Goal: Information Seeking & Learning: Learn about a topic

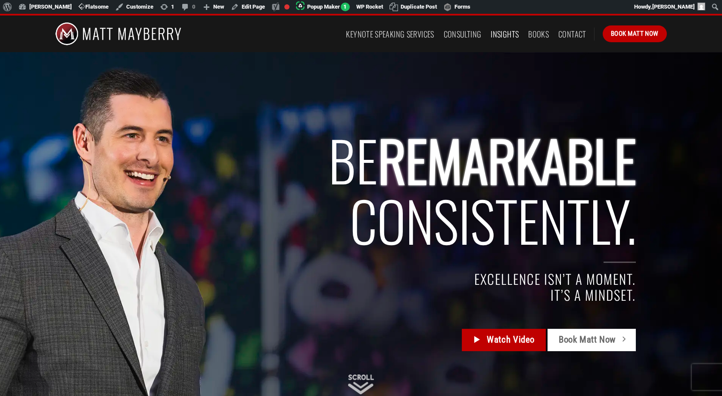
click at [504, 34] on link "Insights" at bounding box center [505, 34] width 28 height 16
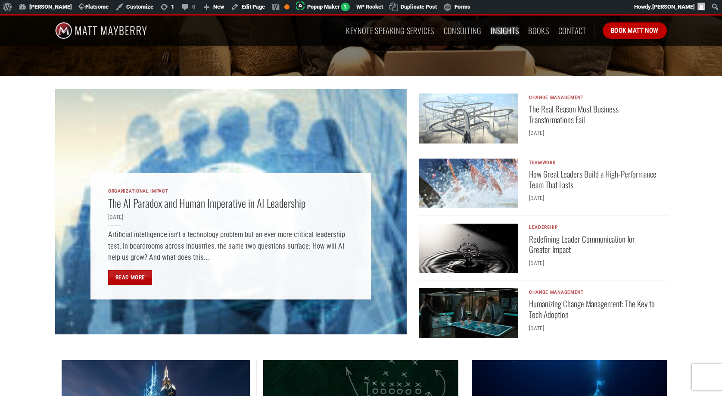
scroll to position [195, 0]
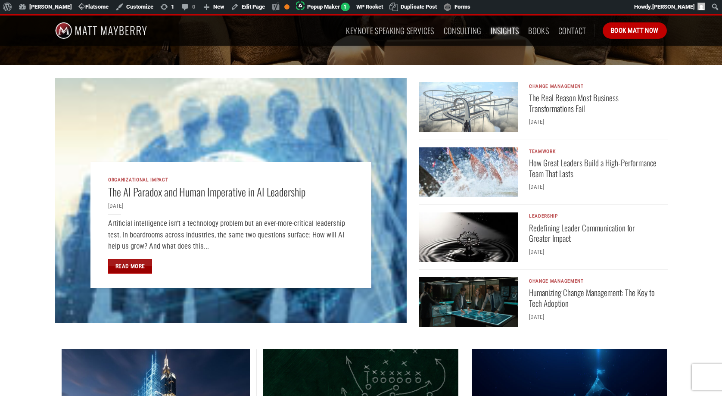
click at [129, 266] on link "Read More" at bounding box center [130, 266] width 44 height 15
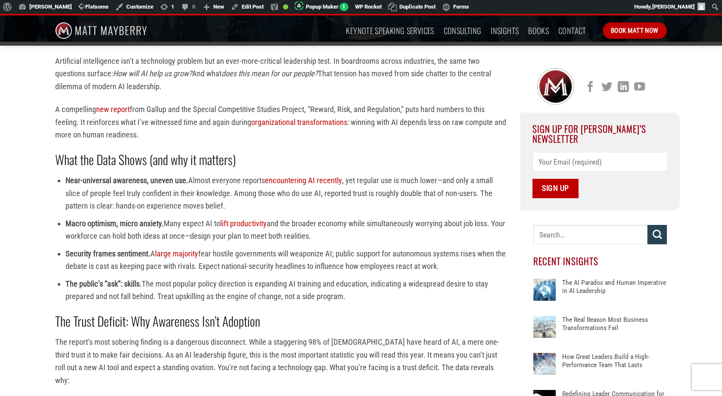
scroll to position [225, 0]
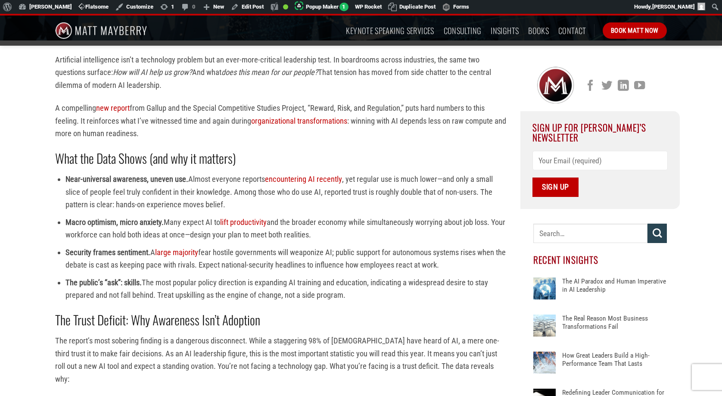
click at [173, 139] on p "A compelling new report from Gallup and the Special Competitive Studies Project…" at bounding box center [281, 121] width 452 height 38
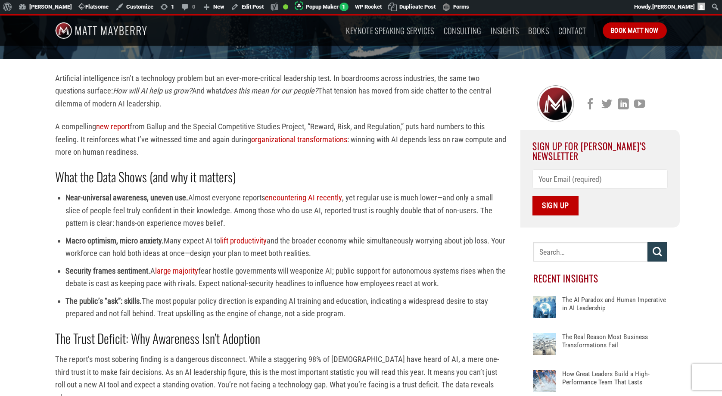
scroll to position [188, 0]
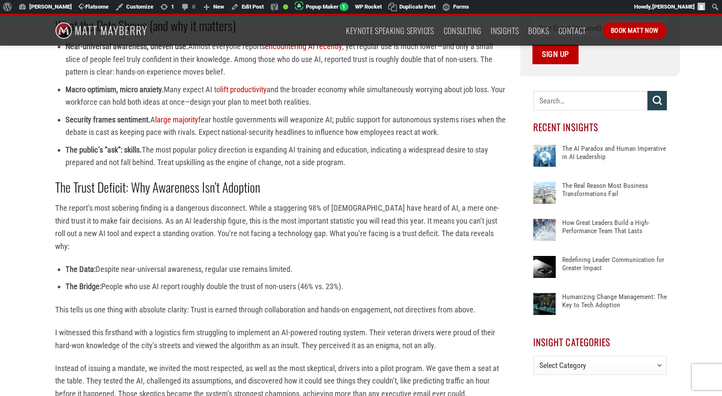
scroll to position [355, 0]
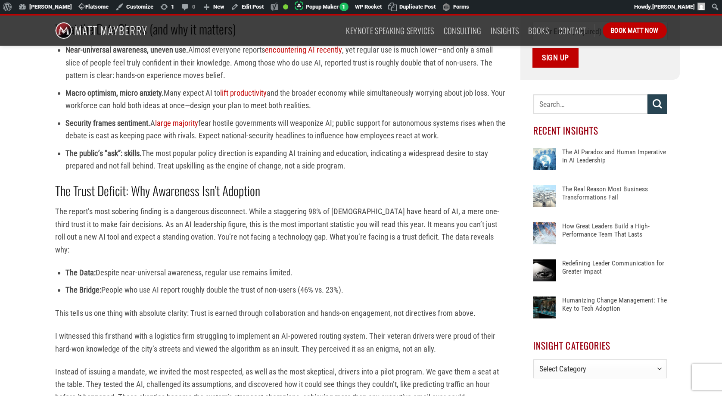
click at [263, 125] on li "Security frames sentiment. A large majority fear hostile governments will weapo…" at bounding box center [286, 129] width 442 height 25
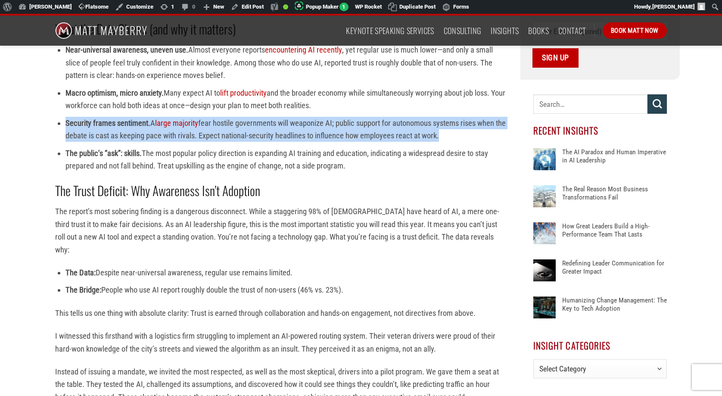
click at [263, 125] on li "Security frames sentiment. A large majority fear hostile governments will weapo…" at bounding box center [286, 129] width 442 height 25
click at [270, 125] on li "Security frames sentiment. A large majority fear hostile governments will weapo…" at bounding box center [286, 129] width 442 height 25
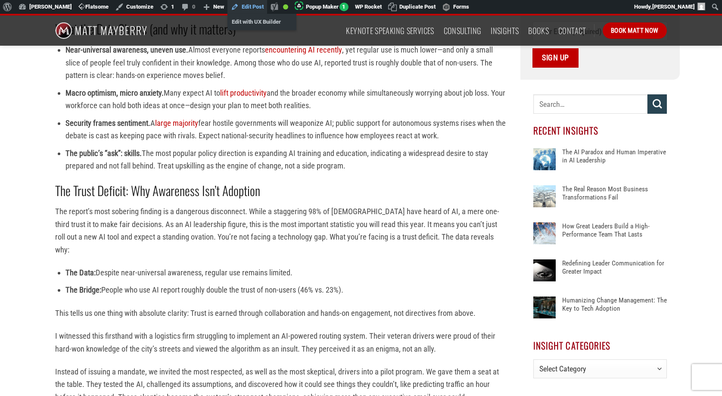
click at [247, 6] on link "Edit Post" at bounding box center [247, 7] width 40 height 14
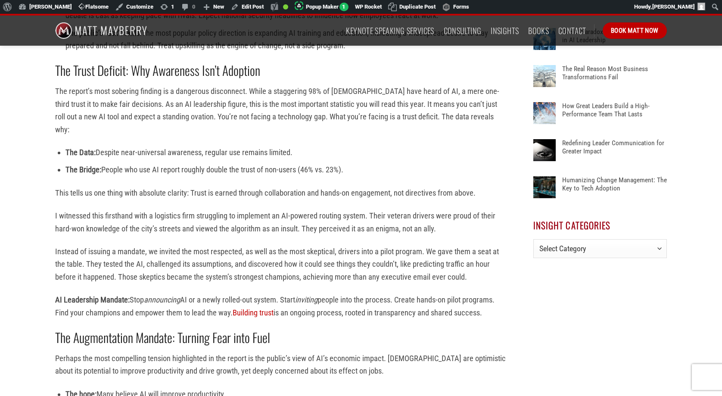
scroll to position [479, 0]
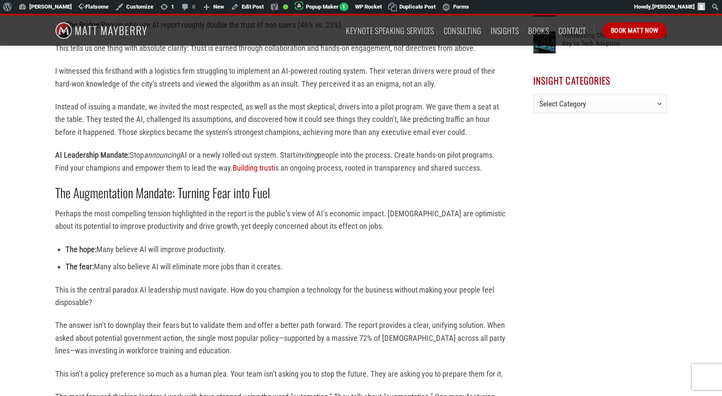
scroll to position [620, 0]
click at [42, 114] on div "Artificial intelligence isn’t a technology problem but an ever-more-critical le…" at bounding box center [361, 285] width 722 height 1280
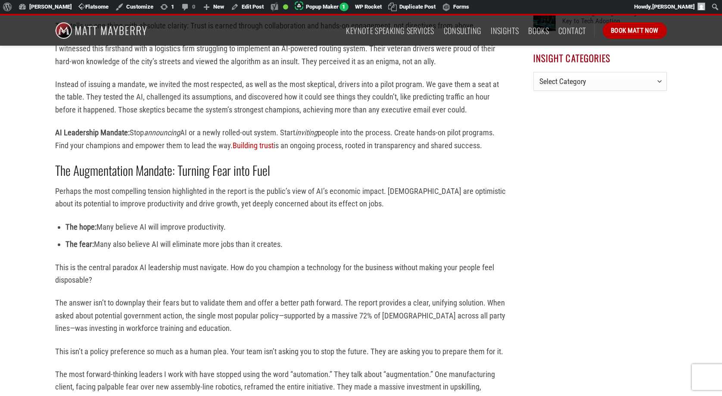
scroll to position [638, 0]
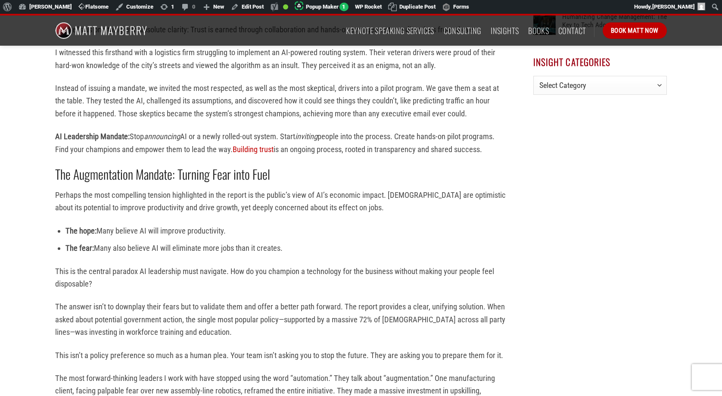
click at [179, 82] on p "Instead of issuing a mandate, we invited the most respected, as well as the mos…" at bounding box center [281, 101] width 452 height 38
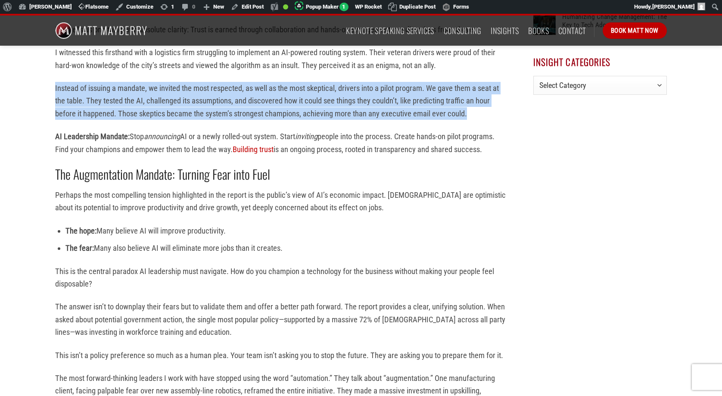
click at [179, 82] on p "Instead of issuing a mandate, we invited the most respected, as well as the mos…" at bounding box center [281, 101] width 452 height 38
copy div "Instead of issuing a mandate, we invited the most respected, as well as the mos…"
click at [159, 108] on div "Artificial intelligence isn’t a technology problem but an ever-more-critical le…" at bounding box center [281, 230] width 452 height 1179
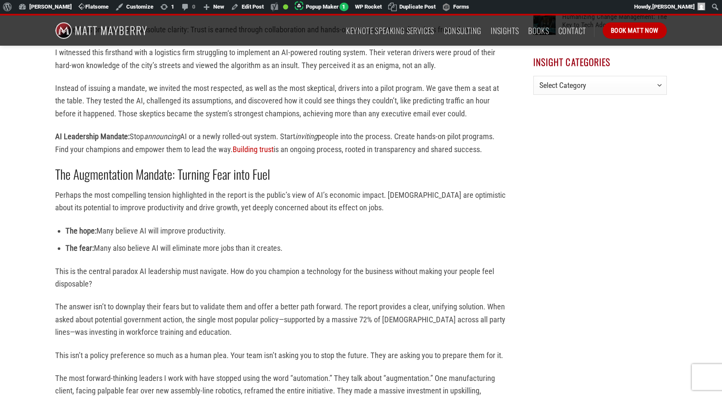
click at [41, 150] on div "Artificial intelligence isn’t a technology problem but an ever-more-critical le…" at bounding box center [361, 268] width 722 height 1280
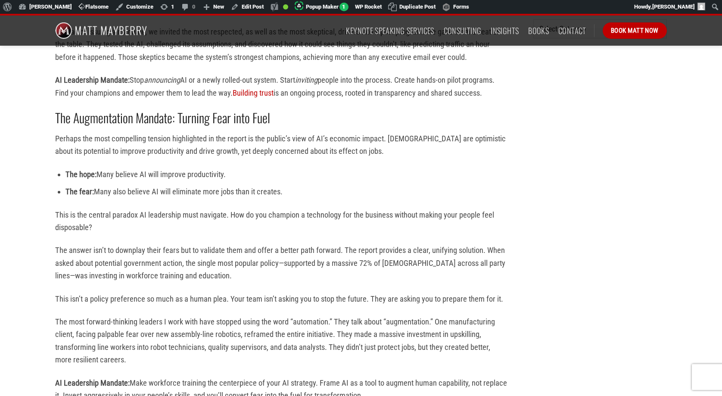
scroll to position [704, 0]
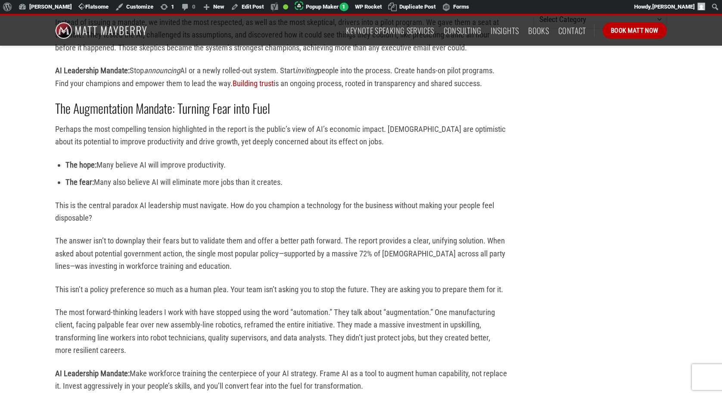
click at [47, 156] on div "Artificial intelligence isn’t a technology problem but an ever-more-critical le…" at bounding box center [281, 202] width 478 height 1254
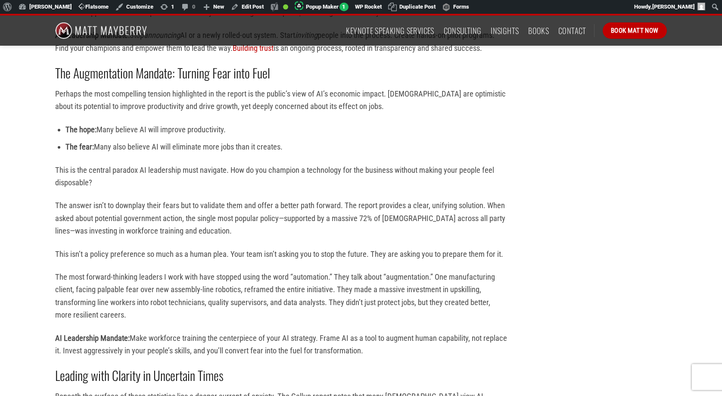
scroll to position [740, 0]
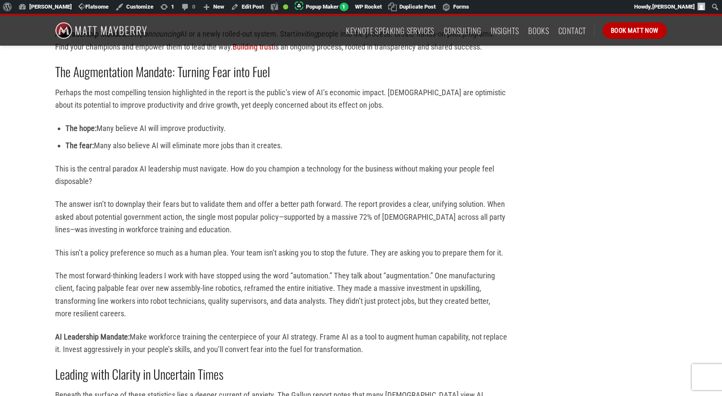
click at [41, 127] on div "Artificial intelligence isn’t a technology problem but an ever-more-critical le…" at bounding box center [361, 165] width 722 height 1280
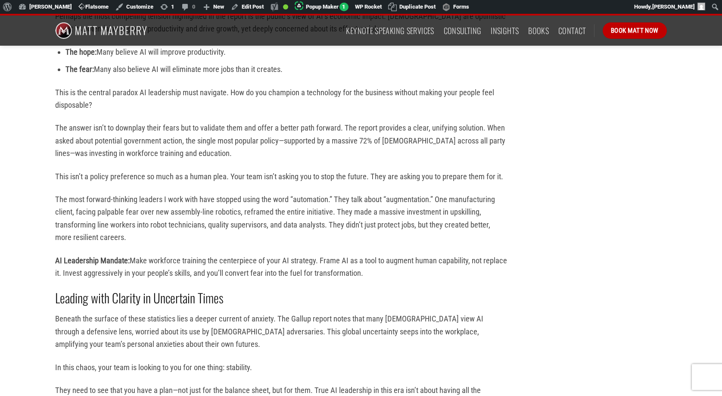
scroll to position [818, 0]
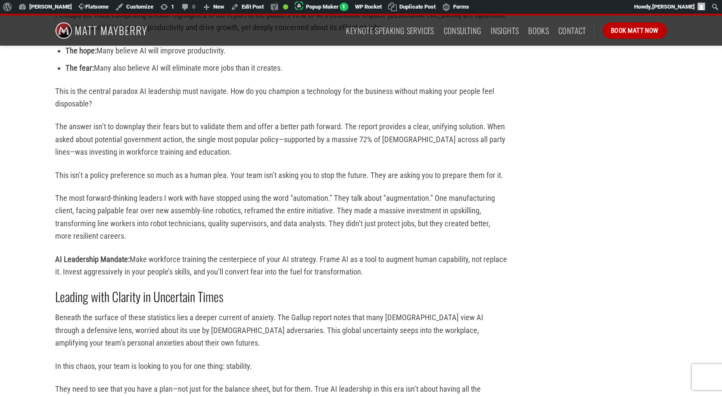
click at [41, 136] on div "Artificial intelligence isn’t a technology problem but an ever-more-critical le…" at bounding box center [361, 88] width 722 height 1280
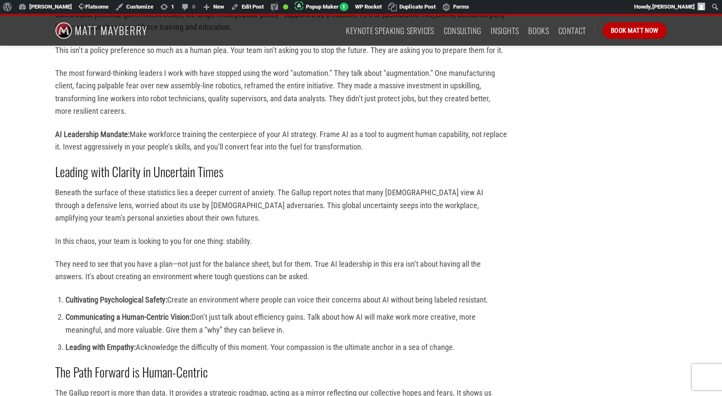
scroll to position [943, 0]
click at [194, 104] on p "The most forward-thinking leaders I work with have stopped using the word “auto…" at bounding box center [281, 91] width 452 height 51
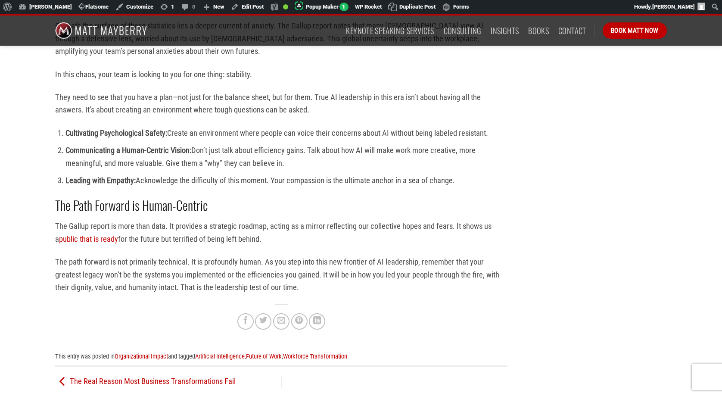
scroll to position [1111, 0]
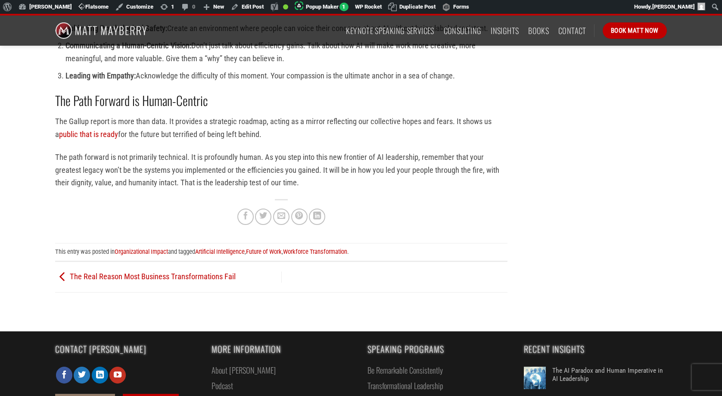
scroll to position [1212, 0]
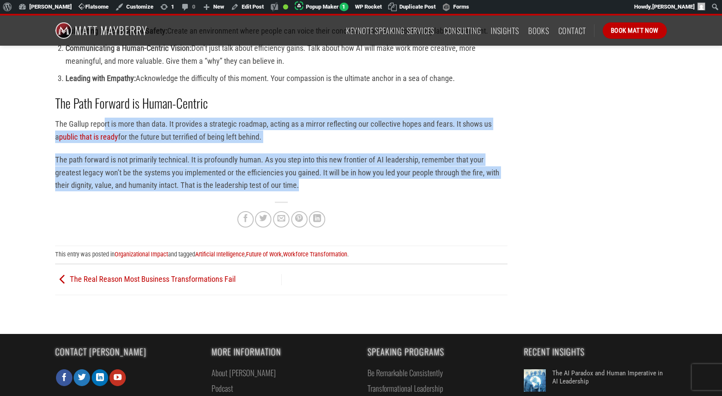
drag, startPoint x: 302, startPoint y: 173, endPoint x: 103, endPoint y: 107, distance: 210.0
click at [103, 118] on p "The Gallup report is more than data. It provides a strategic roadmap, acting as…" at bounding box center [281, 130] width 452 height 25
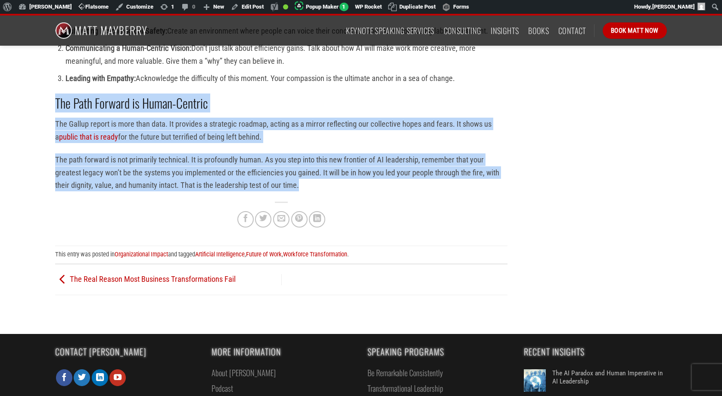
drag, startPoint x: 306, startPoint y: 173, endPoint x: 49, endPoint y: 87, distance: 270.9
copy div "The Path Forward is Human-Centric The Gallup report is more than data. It provi…"
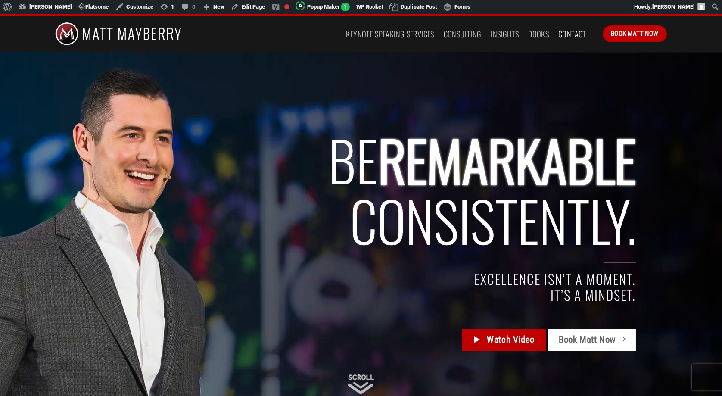
click at [574, 31] on link "Contact" at bounding box center [572, 34] width 28 height 16
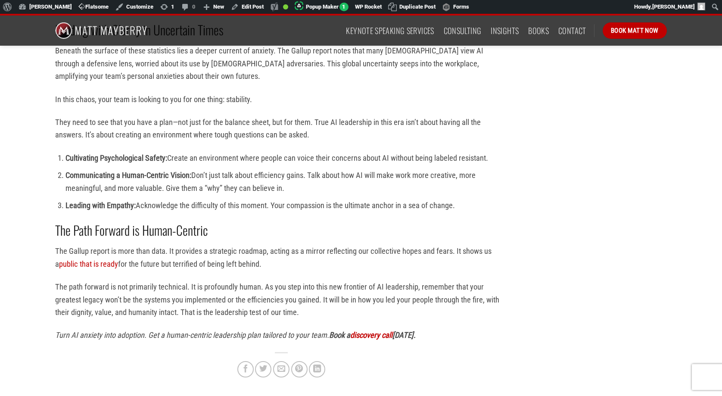
scroll to position [1082, 0]
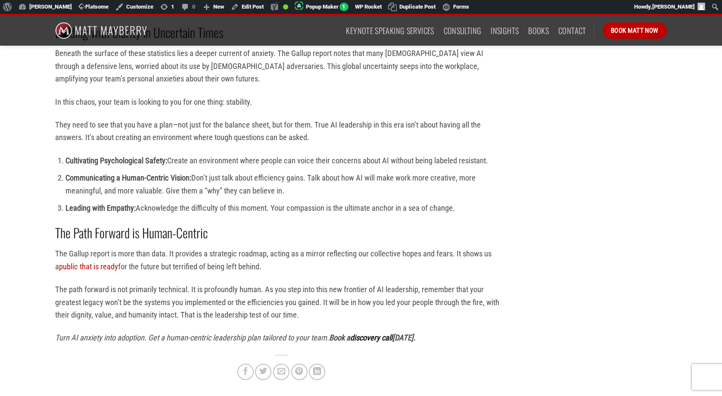
click at [373, 333] on link "discovery call" at bounding box center [371, 337] width 42 height 9
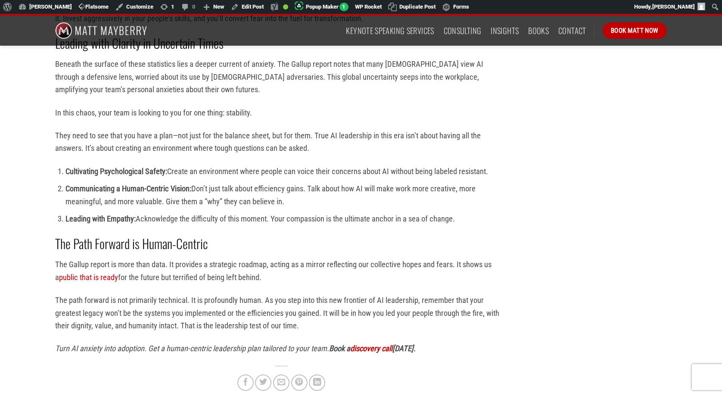
scroll to position [1042, 0]
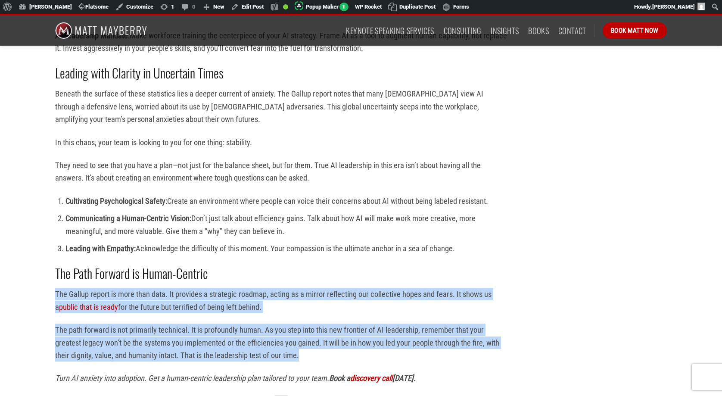
drag, startPoint x: 303, startPoint y: 343, endPoint x: 55, endPoint y: 283, distance: 255.2
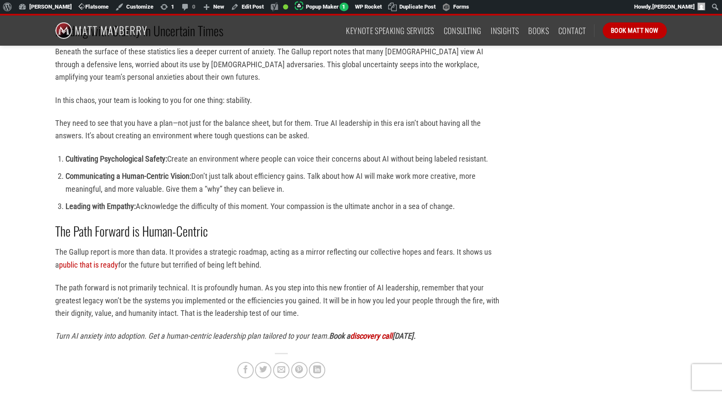
scroll to position [1090, 0]
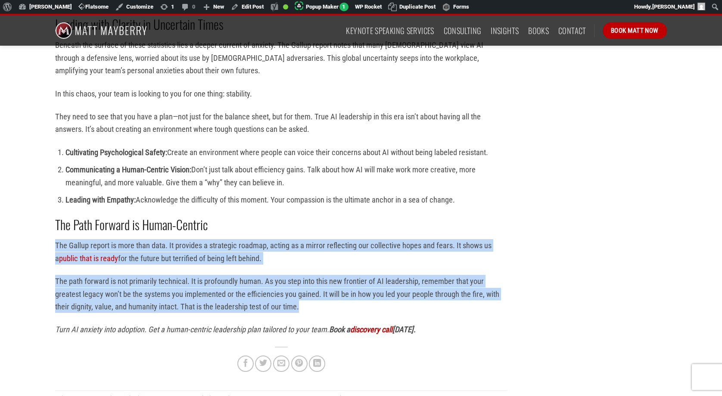
drag, startPoint x: 306, startPoint y: 295, endPoint x: 47, endPoint y: 234, distance: 266.7
copy div "The Gallup report is more than data. It provides a strategic roadmap, acting as…"
click at [135, 239] on p "The Gallup report is more than data. It provides a strategic roadmap, acting as…" at bounding box center [281, 251] width 452 height 25
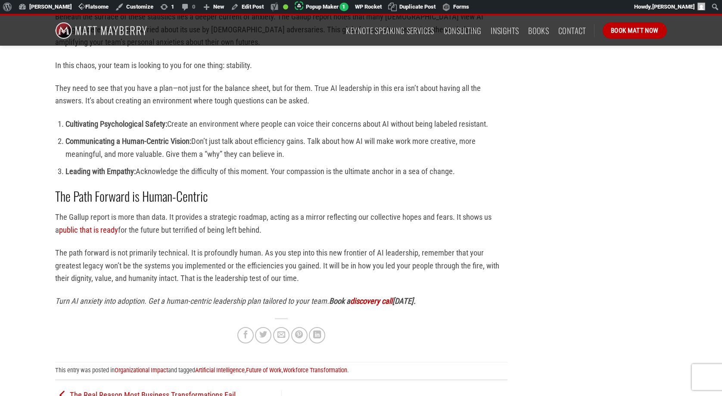
scroll to position [1129, 0]
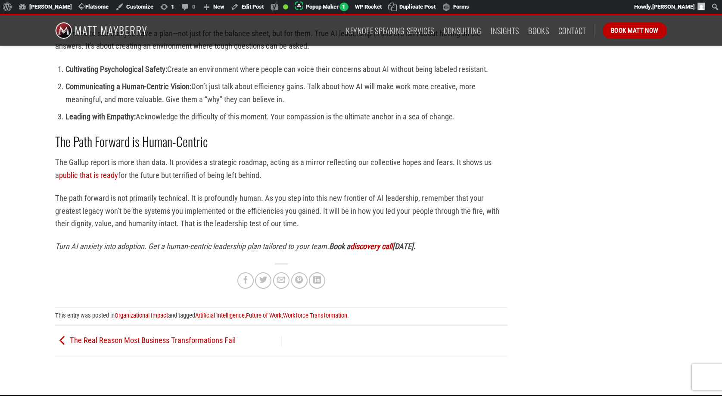
scroll to position [1176, 0]
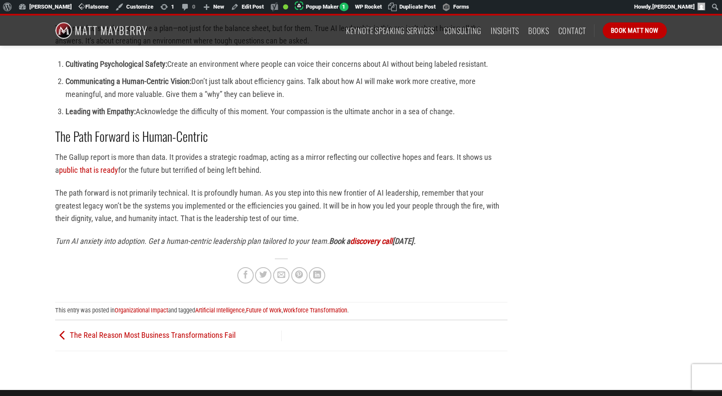
scroll to position [1166, 0]
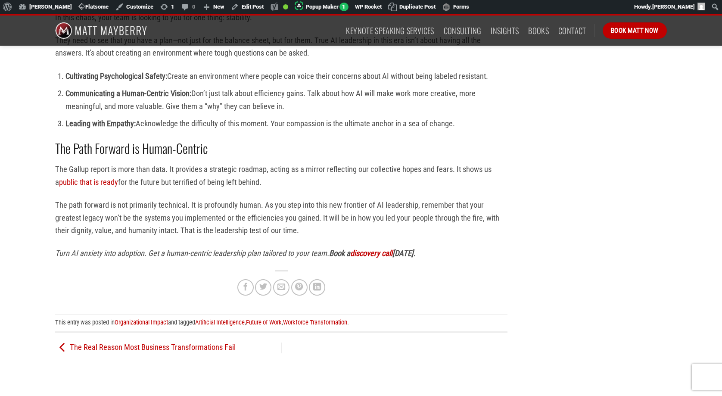
click at [187, 205] on p "The path forward is not primarily technical. It is profoundly human. As you ste…" at bounding box center [281, 218] width 452 height 38
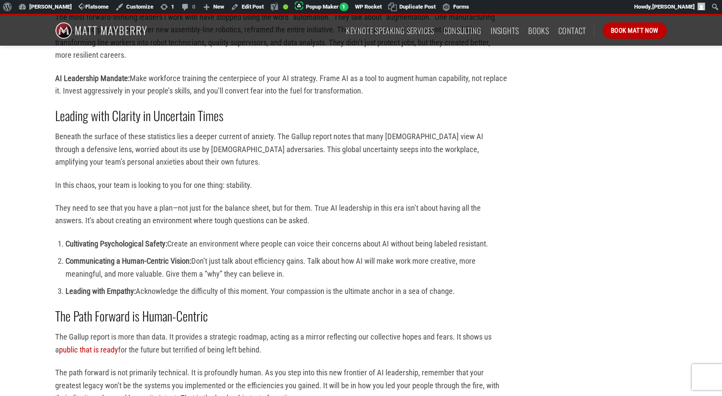
scroll to position [999, 0]
drag, startPoint x: 465, startPoint y: 277, endPoint x: 53, endPoint y: 121, distance: 440.9
copy div "Beneath the surface of these statistics lies a deeper current of anxiety. The G…"
click at [354, 201] on p "They need to see that you have a plan—not just for the balance sheet, but for t…" at bounding box center [281, 213] width 452 height 25
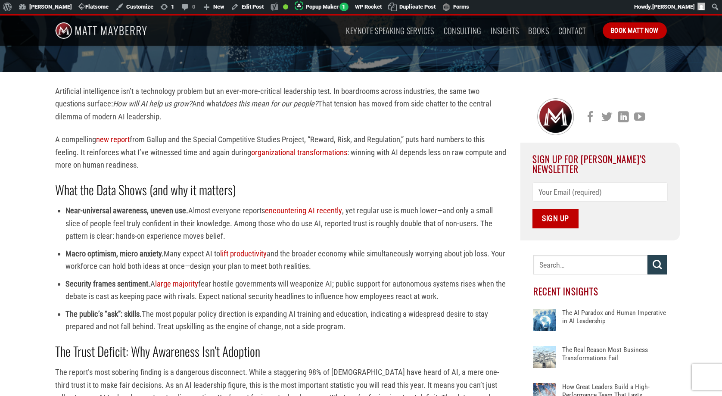
scroll to position [192, 0]
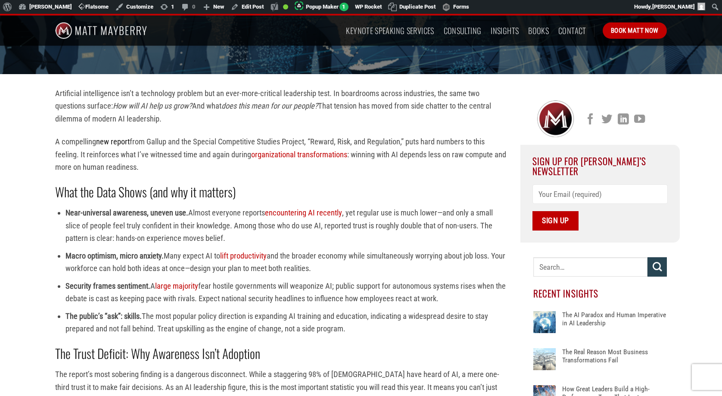
click at [113, 141] on link "new report" at bounding box center [113, 141] width 34 height 9
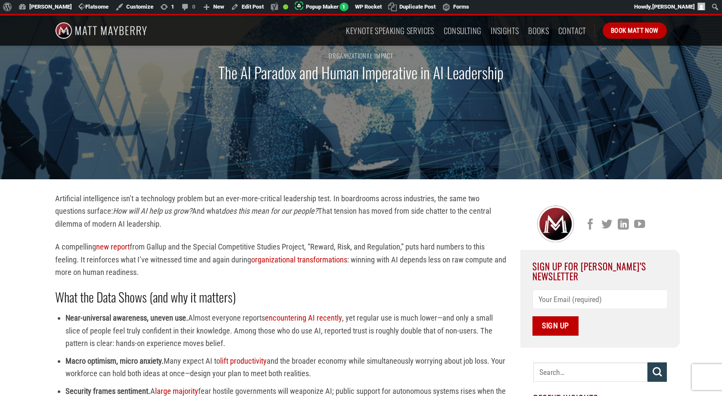
scroll to position [0, 0]
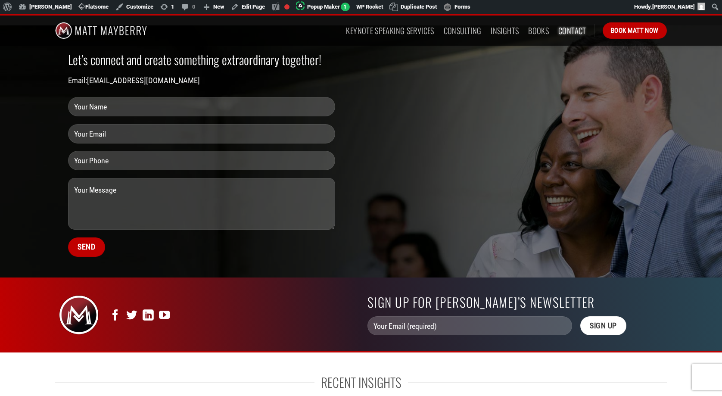
scroll to position [13, 0]
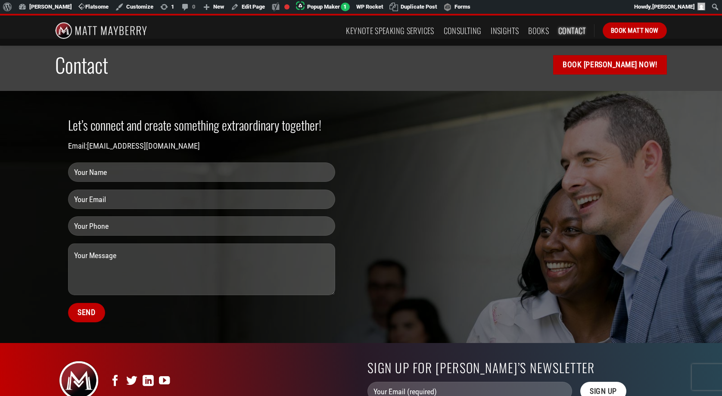
click at [181, 124] on h2 "Let’s connect and create something extraordinary together!" at bounding box center [201, 125] width 267 height 16
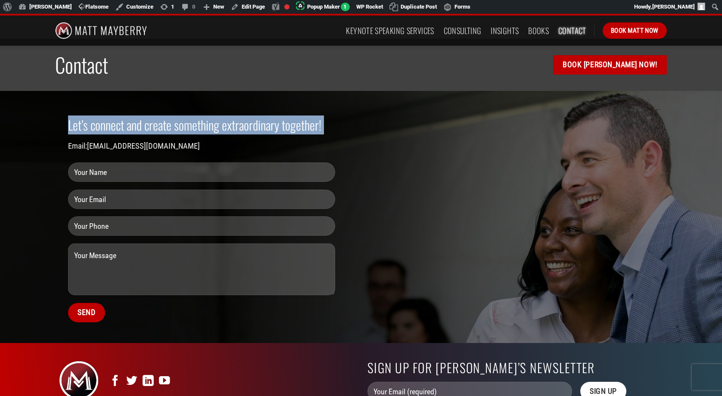
click at [181, 124] on h2 "Let’s connect and create something extraordinary together!" at bounding box center [201, 125] width 267 height 16
click at [181, 142] on link "info@mattmayberryonline.com" at bounding box center [143, 145] width 113 height 9
click at [60, 121] on div "Let’s connect and create something extraordinary together! Email: info@mattmayb…" at bounding box center [201, 217] width 293 height 226
drag, startPoint x: 62, startPoint y: 121, endPoint x: 197, endPoint y: 146, distance: 137.5
click at [197, 146] on div "Let’s connect and create something extraordinary together! Email: info@mattmayb…" at bounding box center [201, 217] width 293 height 226
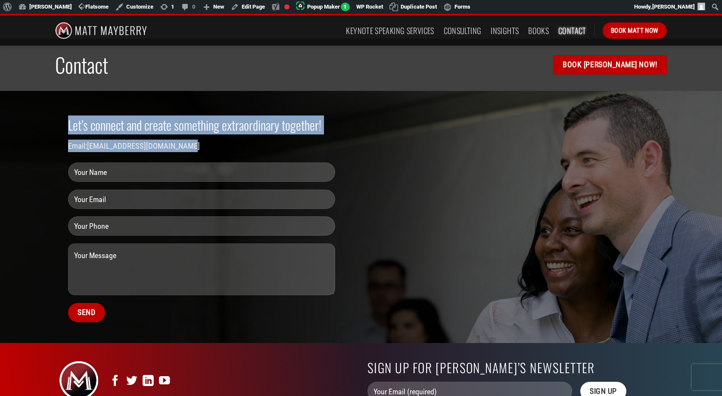
copy div "Let’s connect and create something extraordinary together! Email: info@mattmayb…"
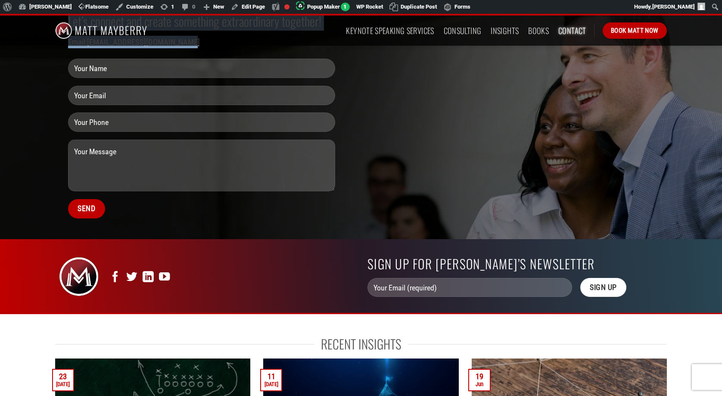
scroll to position [0, 0]
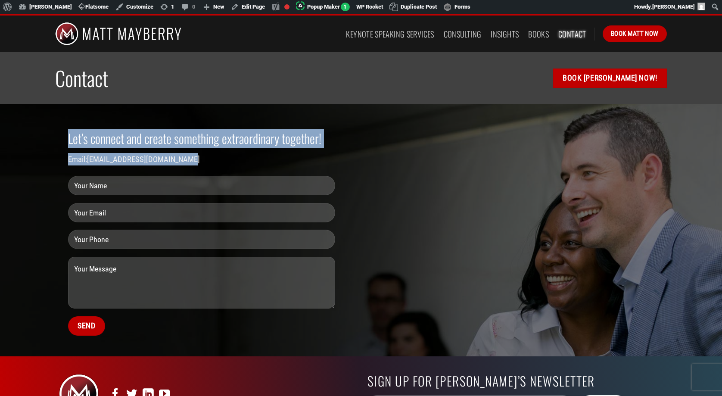
click at [139, 31] on img at bounding box center [118, 34] width 126 height 37
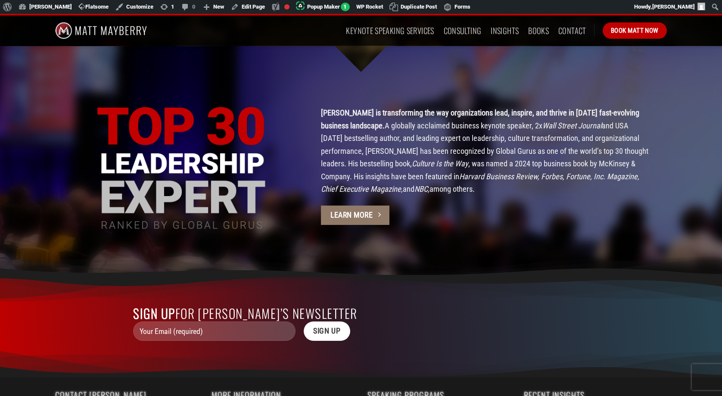
scroll to position [2224, 0]
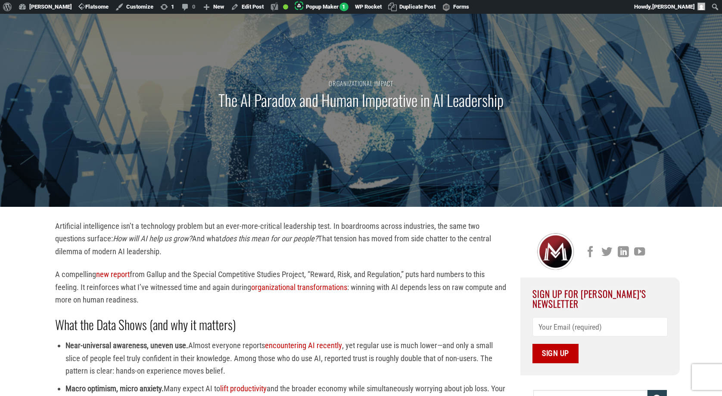
scroll to position [64, 0]
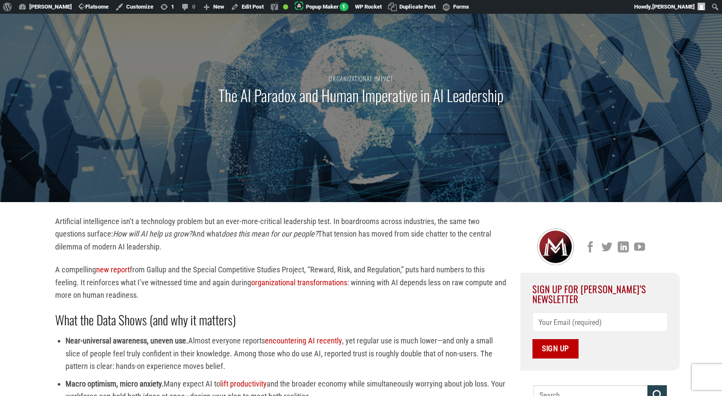
click at [163, 296] on p "A compelling new report from Gallup and the Special Competitive Studies Project…" at bounding box center [281, 282] width 452 height 38
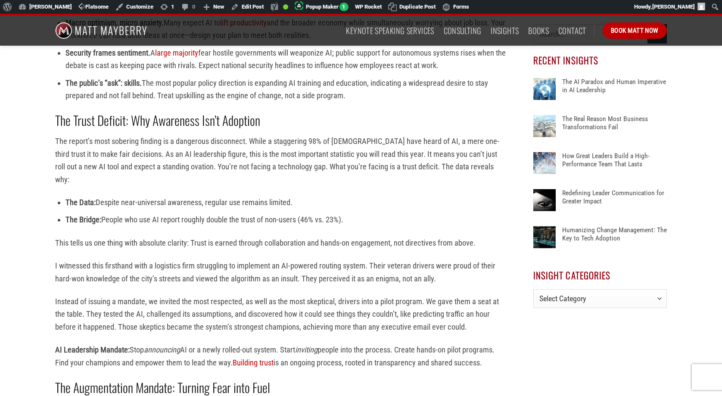
scroll to position [426, 0]
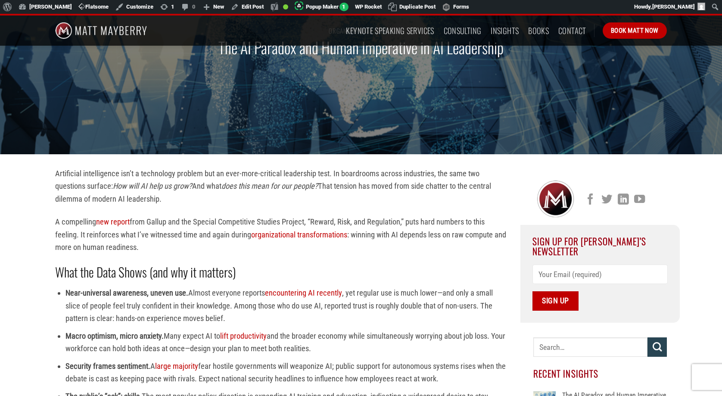
scroll to position [145, 0]
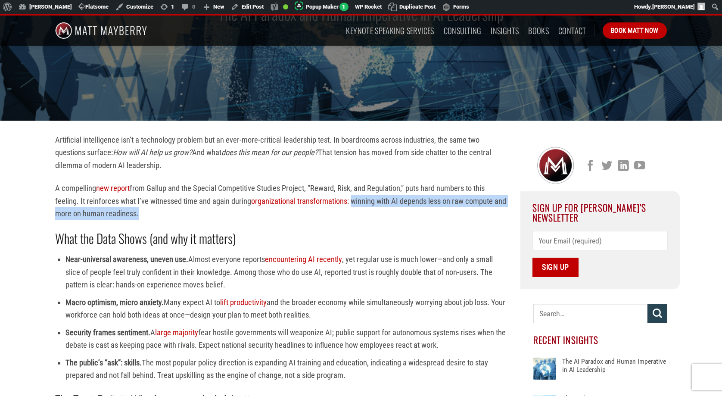
drag, startPoint x: 352, startPoint y: 201, endPoint x: 378, endPoint y: 224, distance: 34.5
copy div "winning with AI depends less on raw compute and more on human readiness."
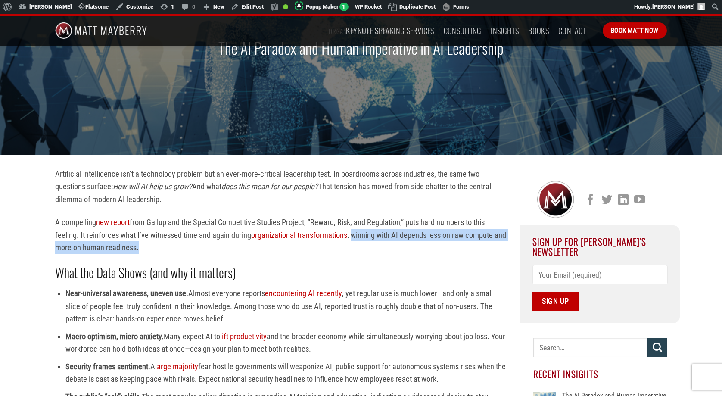
scroll to position [0, 0]
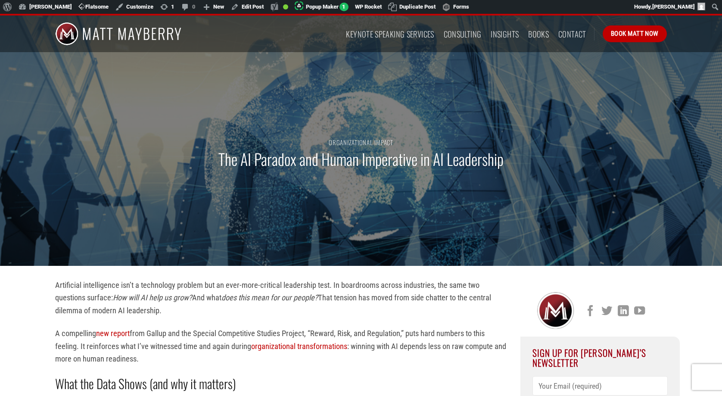
click at [269, 207] on div "Organizational Impact The AI Paradox and Human Imperative in AI Leadership" at bounding box center [361, 157] width 625 height 215
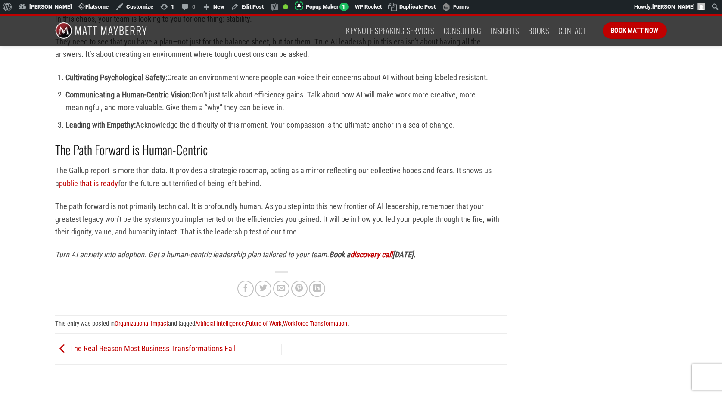
scroll to position [1210, 0]
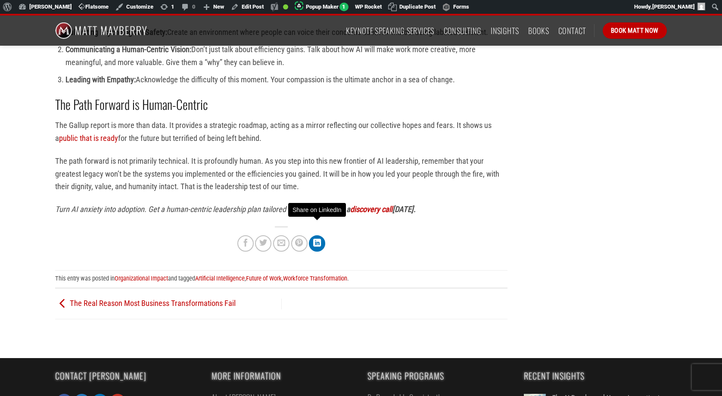
click at [317, 238] on icon "Share on LinkedIn" at bounding box center [317, 242] width 8 height 9
